Goal: Check status: Check status

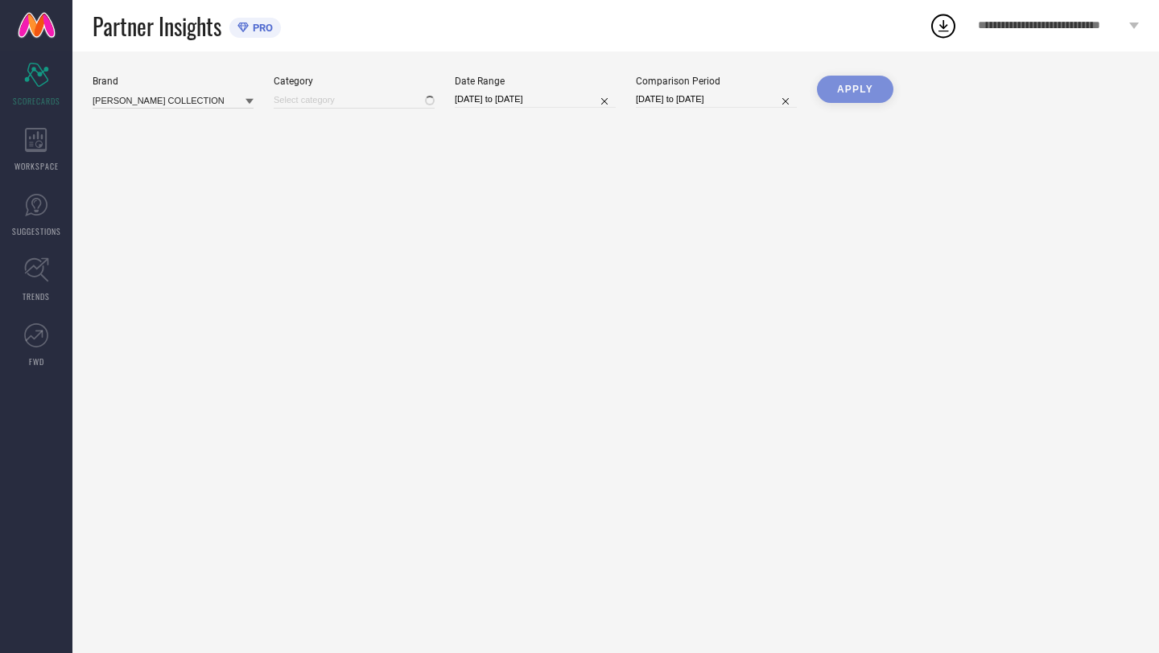
type input "All"
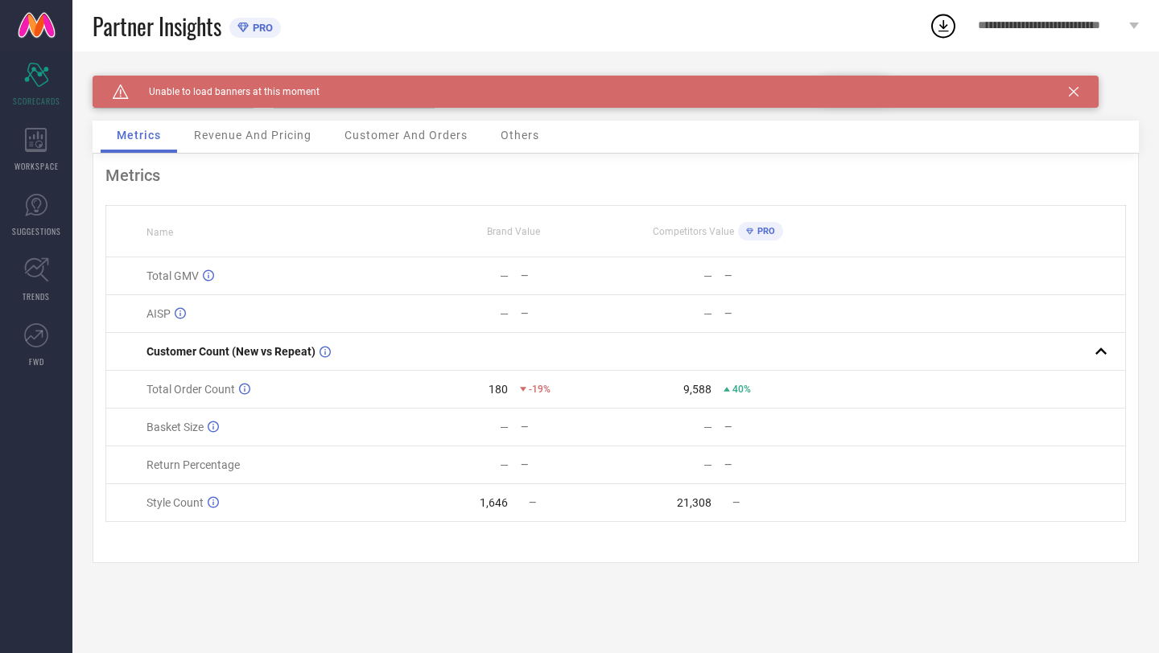
click at [1076, 96] on icon at bounding box center [1073, 92] width 10 height 10
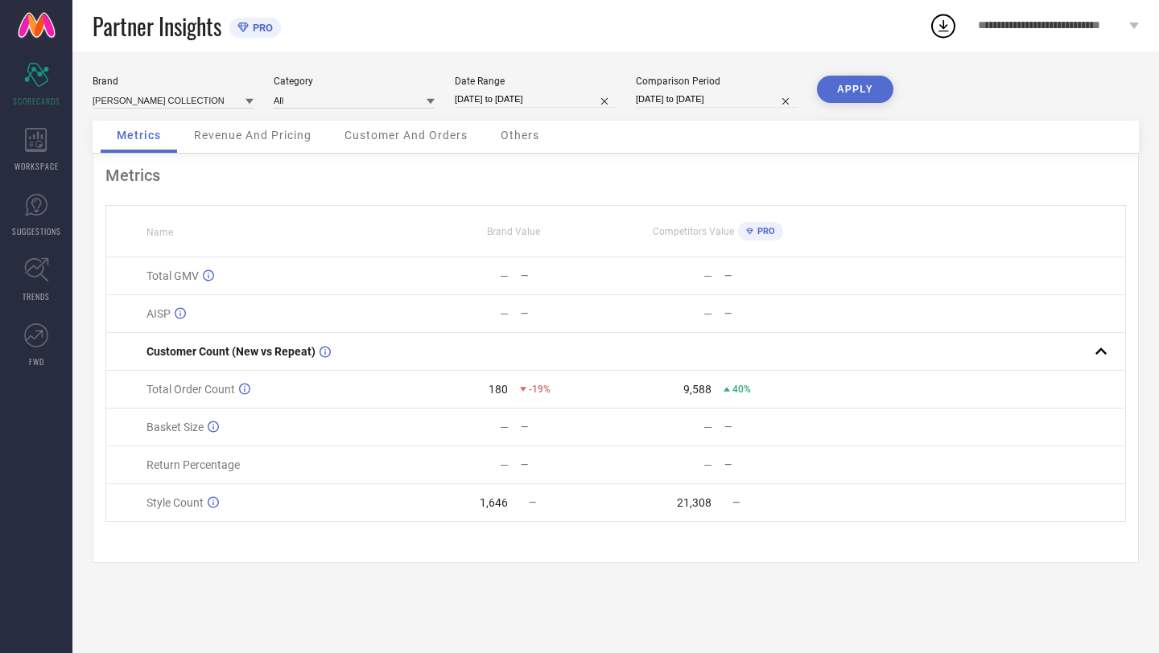
click at [864, 130] on div "Metrics Revenue And Pricing Customer And Orders Others" at bounding box center [616, 137] width 1046 height 33
